Goal: Task Accomplishment & Management: Use online tool/utility

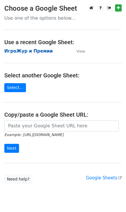
click at [20, 51] on strong "ИгроЖур и Премии" at bounding box center [28, 51] width 49 height 5
click at [34, 52] on strong "ИгроЖур и Премии" at bounding box center [28, 51] width 49 height 5
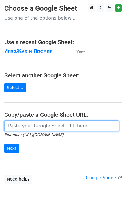
click at [37, 129] on input "url" at bounding box center [61, 126] width 115 height 11
paste input ""Version 1.0 will launch on November 15, 2025. Battlestate Games has confirmed …"
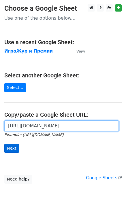
type input "https://docs.google.com/document/d/1-zfuGDrq_YWDdWcLqiaIrGKQ5eqrC9uUJPSguffwKo4…"
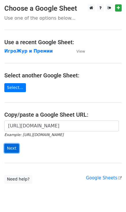
click at [12, 149] on input "Next" at bounding box center [11, 148] width 15 height 9
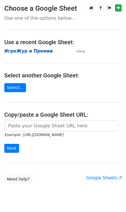
click at [18, 51] on strong "ИгроЖур и Премии" at bounding box center [28, 51] width 49 height 5
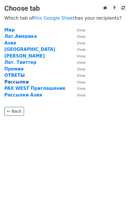
click at [17, 81] on strong "Рассылки" at bounding box center [16, 82] width 24 height 5
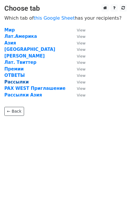
click at [17, 81] on strong "Рассылки" at bounding box center [16, 82] width 24 height 5
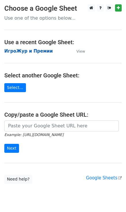
click at [32, 53] on strong "ИгроЖур и Премии" at bounding box center [28, 51] width 49 height 5
